Goal: Task Accomplishment & Management: Use online tool/utility

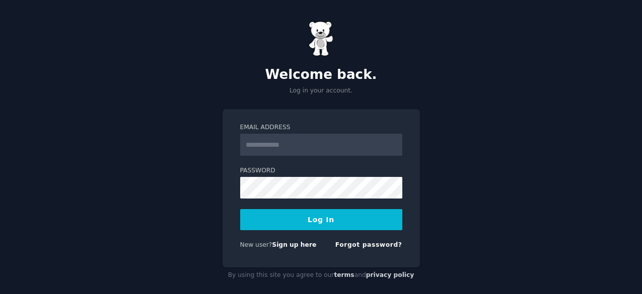
scroll to position [10, 0]
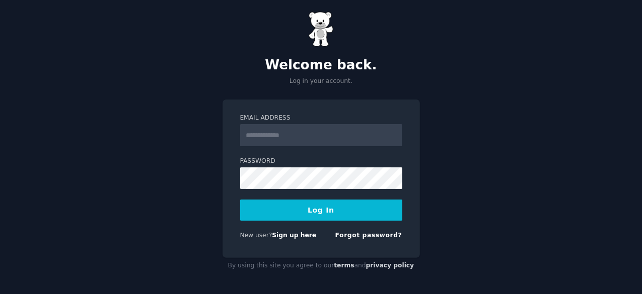
click at [281, 131] on input "Email Address" at bounding box center [321, 135] width 162 height 22
type input "**********"
click at [295, 207] on button "Log In" at bounding box center [321, 210] width 162 height 21
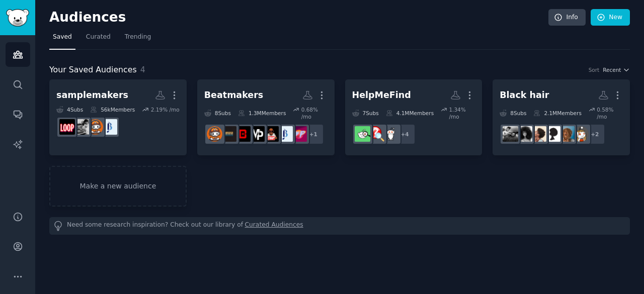
click at [630, 17] on div "Audiences Info New Saved Curated Trending Your Saved Audiences 4 Sort Recent sa…" at bounding box center [339, 147] width 609 height 294
click at [614, 17] on link "New" at bounding box center [610, 17] width 39 height 17
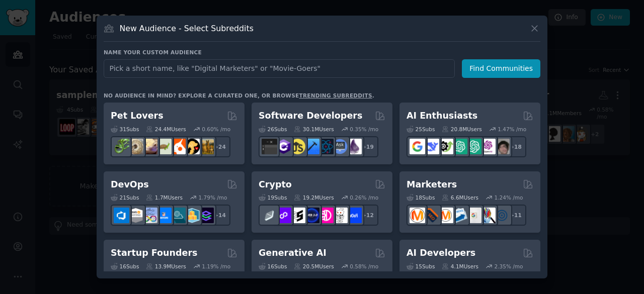
click at [186, 72] on input "text" at bounding box center [279, 68] width 351 height 19
type input "askmec"
click button "Find Communities" at bounding box center [501, 68] width 79 height 19
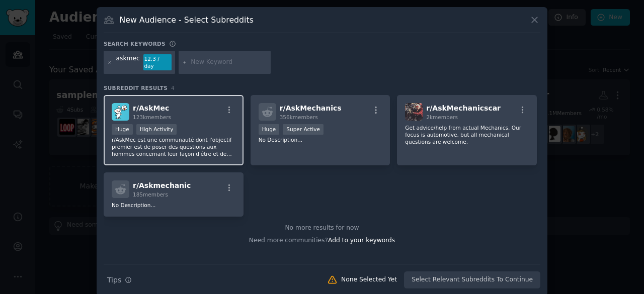
click at [190, 124] on div "Huge High Activity" at bounding box center [174, 130] width 124 height 13
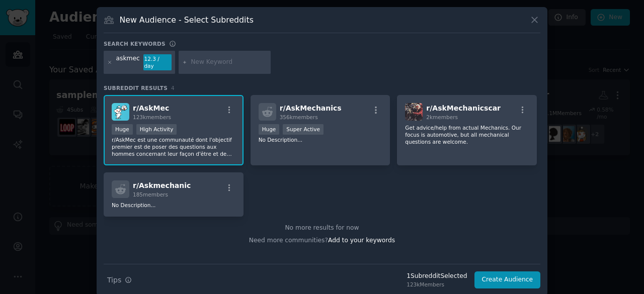
click at [197, 66] on div "askmec 12.3 / day" at bounding box center [322, 64] width 437 height 27
click at [198, 58] on input "text" at bounding box center [229, 62] width 77 height 9
type input "askmeuf"
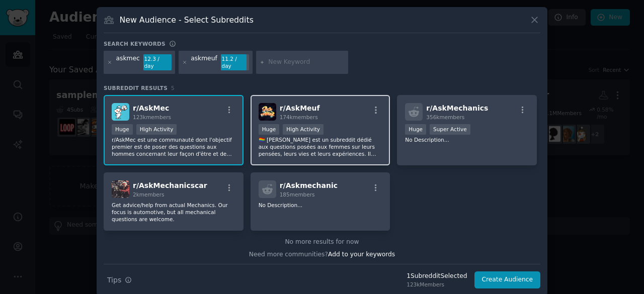
click at [341, 124] on div "Huge High Activity" at bounding box center [321, 130] width 124 height 13
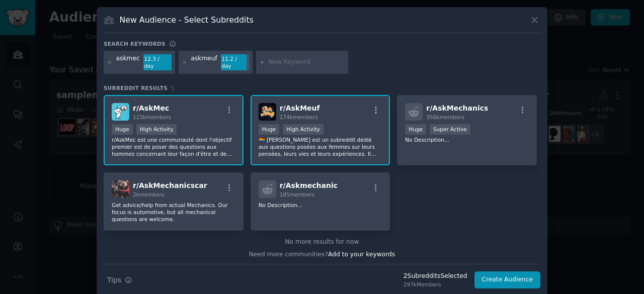
scroll to position [2, 0]
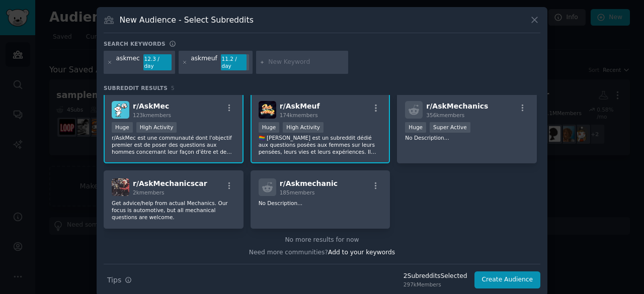
click at [274, 61] on input "text" at bounding box center [306, 62] width 77 height 9
type input "hinge"
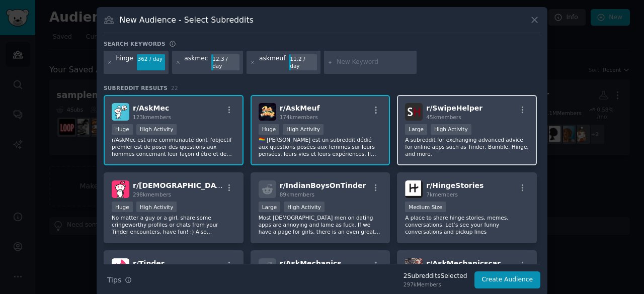
click at [476, 136] on p "A subreddit for exchanging advanced advice for online apps such as Tinder, Bumb…" at bounding box center [467, 146] width 124 height 21
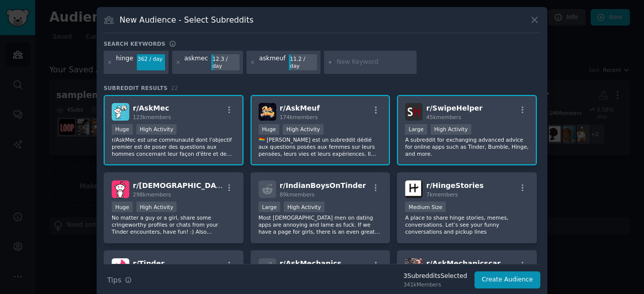
click at [337, 59] on input "text" at bounding box center [375, 62] width 77 height 9
type input "drague"
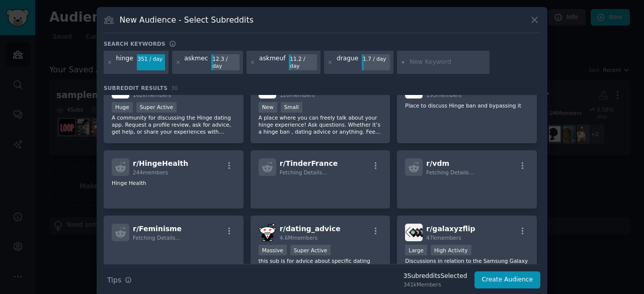
scroll to position [403, 0]
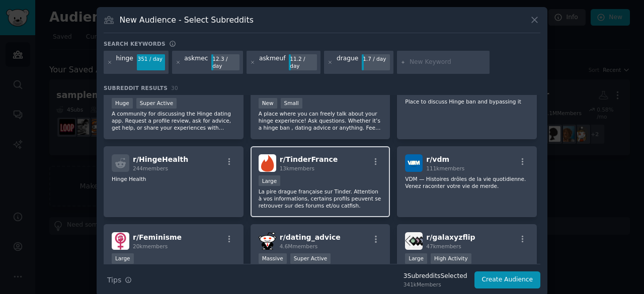
click at [339, 191] on p "La pire drague française sur Tinder. Attention à vos informations, certains pro…" at bounding box center [321, 198] width 124 height 21
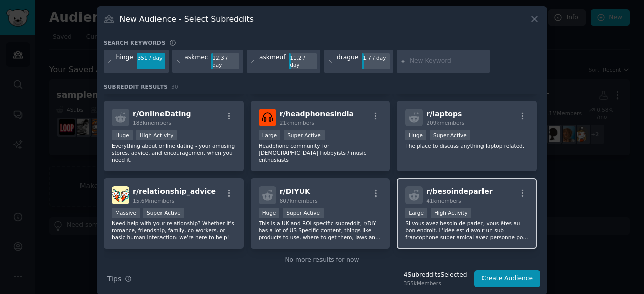
scroll to position [604, 0]
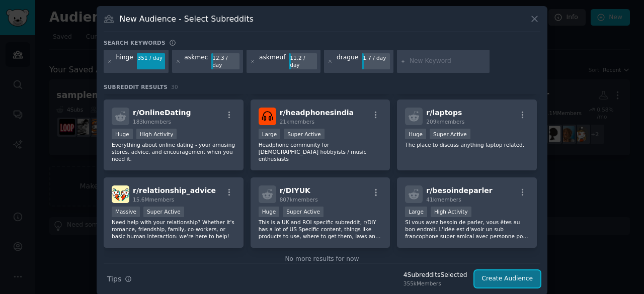
click at [515, 271] on button "Create Audience" at bounding box center [508, 279] width 66 height 17
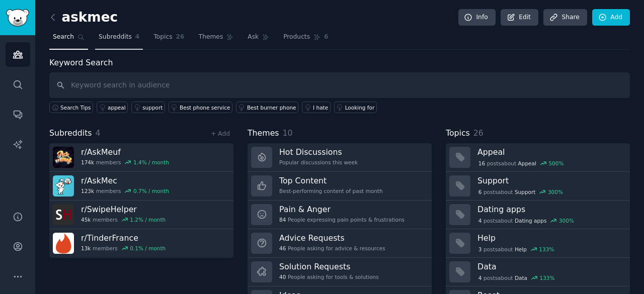
click at [114, 42] on link "Subreddits 4" at bounding box center [119, 39] width 48 height 21
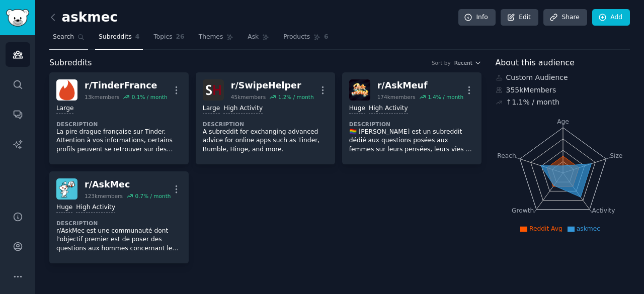
click at [70, 40] on span "Search" at bounding box center [63, 37] width 21 height 9
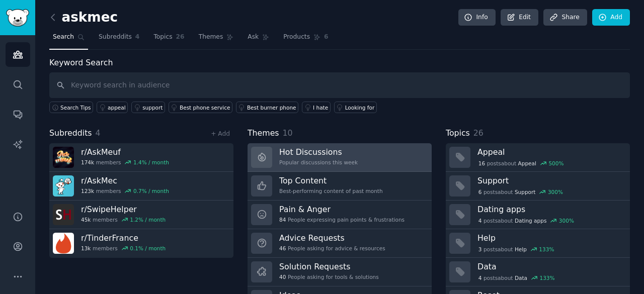
click at [326, 161] on div "Popular discussions this week" at bounding box center [318, 162] width 79 height 7
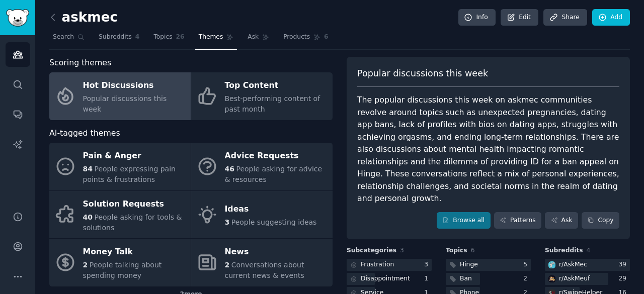
scroll to position [50, 0]
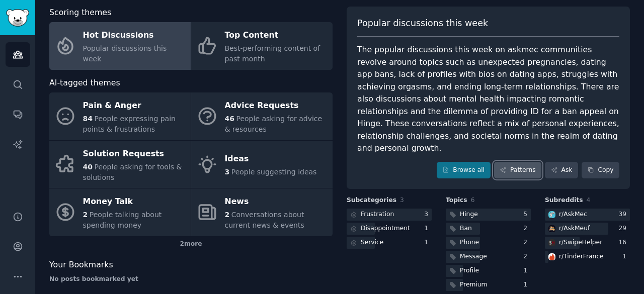
click at [502, 162] on link "Patterns" at bounding box center [517, 170] width 47 height 17
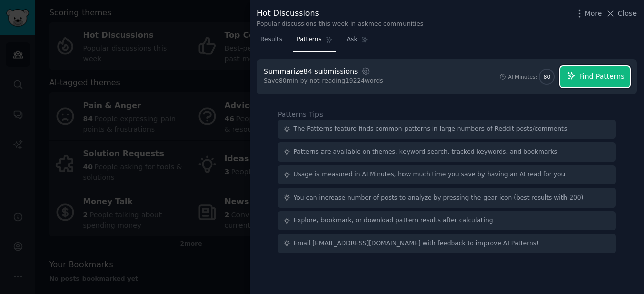
click at [576, 75] on icon "button" at bounding box center [571, 75] width 9 height 9
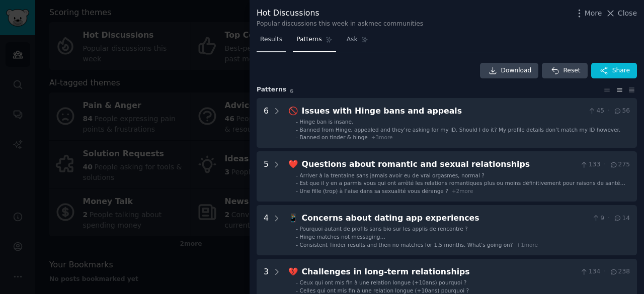
drag, startPoint x: 275, startPoint y: 44, endPoint x: 278, endPoint y: 49, distance: 5.9
click at [275, 44] on link "Results" at bounding box center [271, 42] width 29 height 21
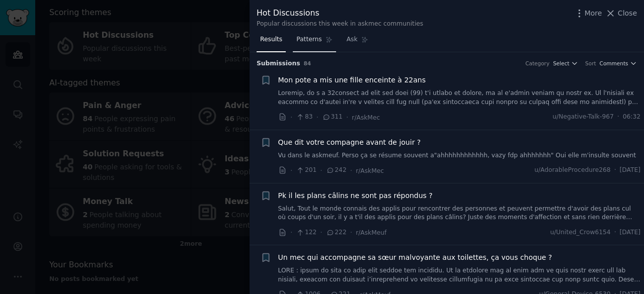
click at [293, 40] on link "Patterns" at bounding box center [314, 42] width 43 height 21
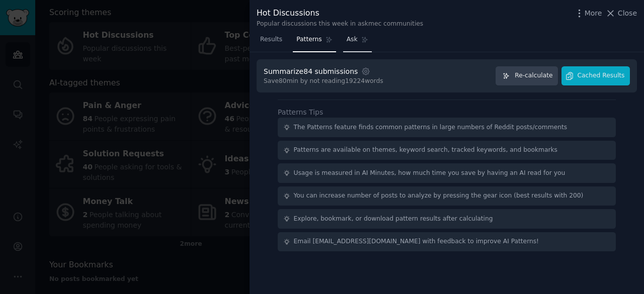
click at [347, 40] on span "Ask" at bounding box center [352, 39] width 11 height 9
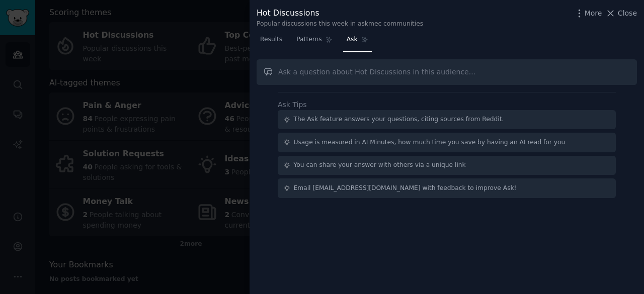
click at [347, 65] on input "text" at bounding box center [447, 72] width 381 height 26
type input "I'm looking for contents on dating apps"
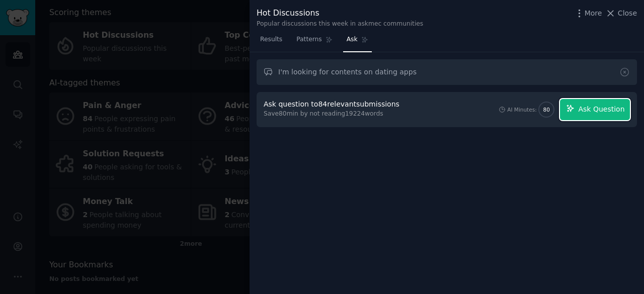
click at [574, 110] on icon "button" at bounding box center [570, 108] width 7 height 7
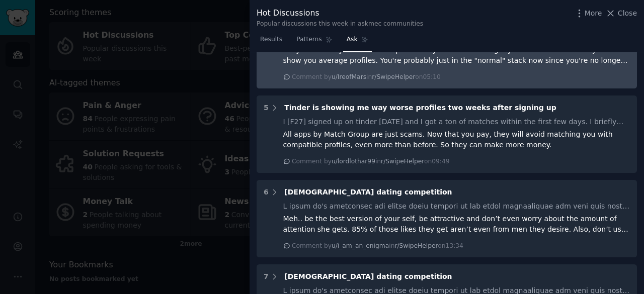
scroll to position [856, 0]
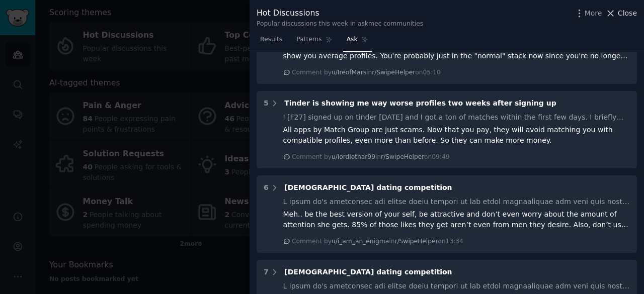
click at [620, 13] on span "Close" at bounding box center [627, 13] width 19 height 11
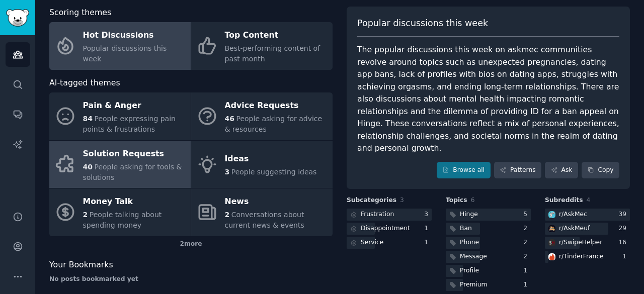
click at [145, 177] on div "40 People asking for tools & solutions" at bounding box center [134, 172] width 103 height 21
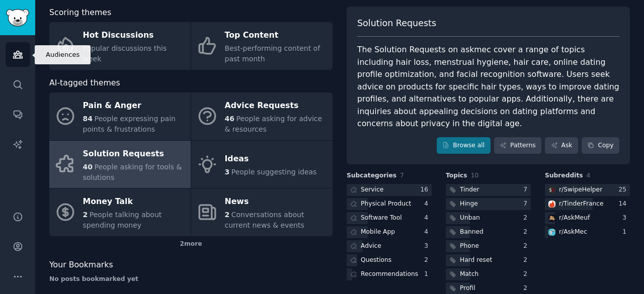
click at [18, 55] on icon "Sidebar" at bounding box center [18, 54] width 11 height 11
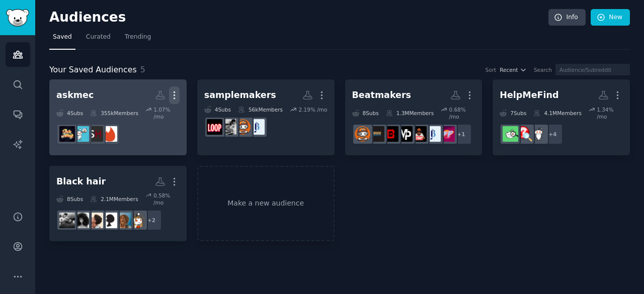
click at [174, 98] on icon "button" at bounding box center [174, 95] width 1 height 7
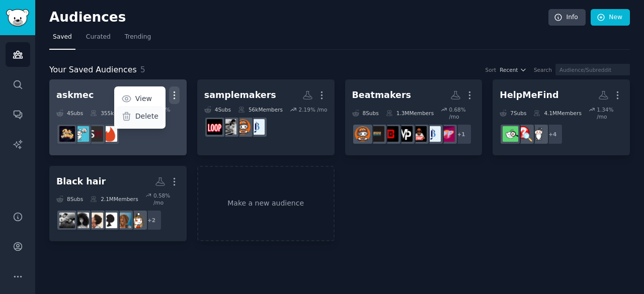
click at [148, 114] on p "Delete" at bounding box center [146, 116] width 23 height 11
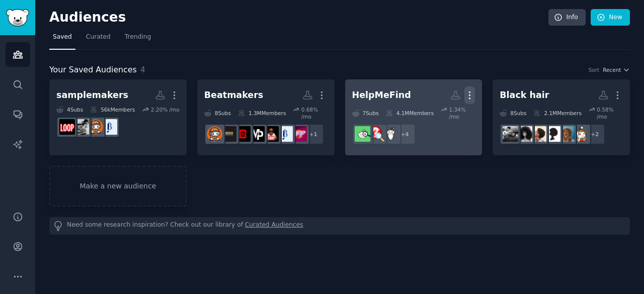
click at [473, 96] on icon "button" at bounding box center [470, 95] width 11 height 11
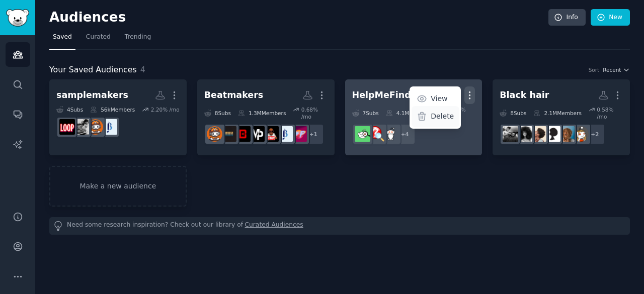
click at [452, 119] on p "Delete" at bounding box center [442, 116] width 23 height 11
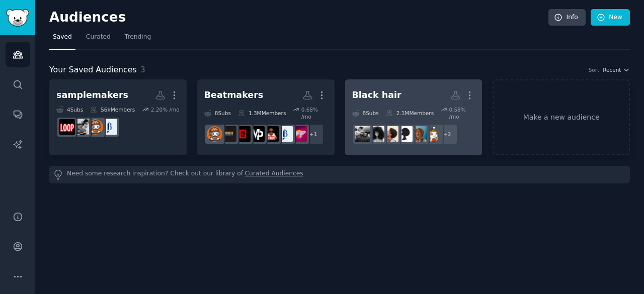
click at [413, 92] on h2 "Black hair More" at bounding box center [413, 96] width 123 height 18
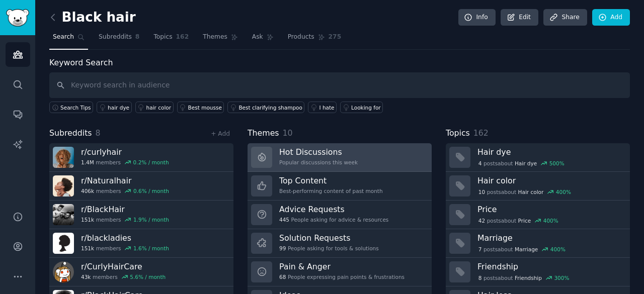
click at [338, 151] on h3 "Hot Discussions" at bounding box center [318, 152] width 79 height 11
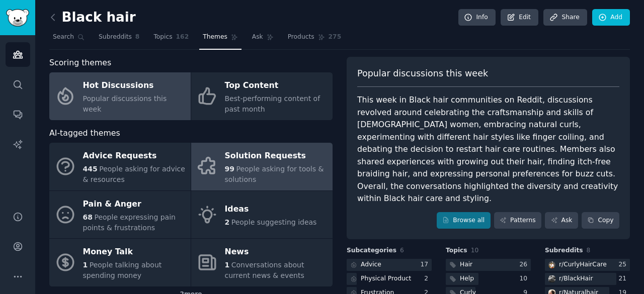
click at [293, 175] on div "99 People asking for tools & solutions" at bounding box center [276, 174] width 103 height 21
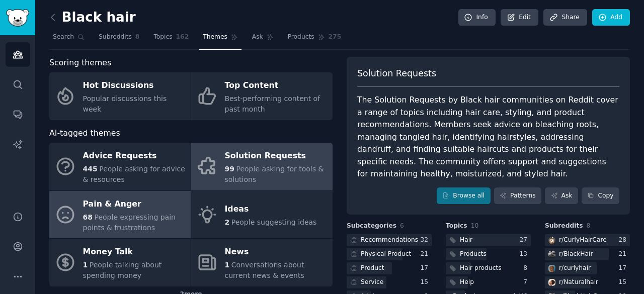
click at [127, 209] on div "Pain & Anger" at bounding box center [134, 204] width 103 height 16
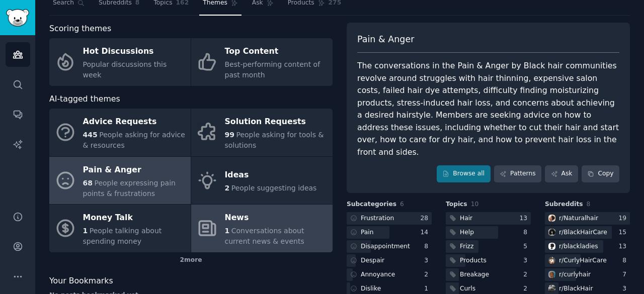
scroll to position [50, 0]
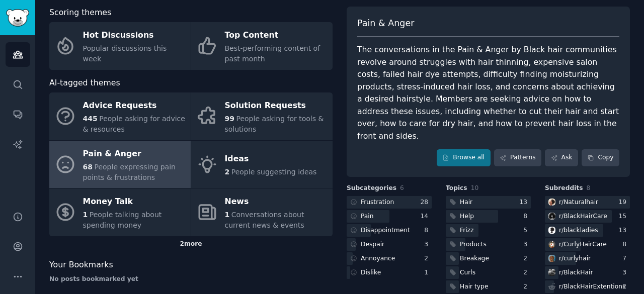
click at [179, 250] on div "2 more" at bounding box center [190, 245] width 283 height 16
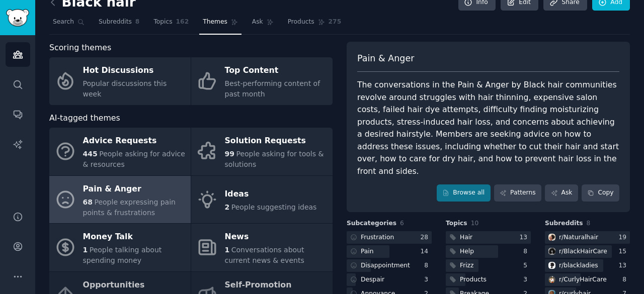
scroll to position [0, 0]
